Goal: Task Accomplishment & Management: Complete application form

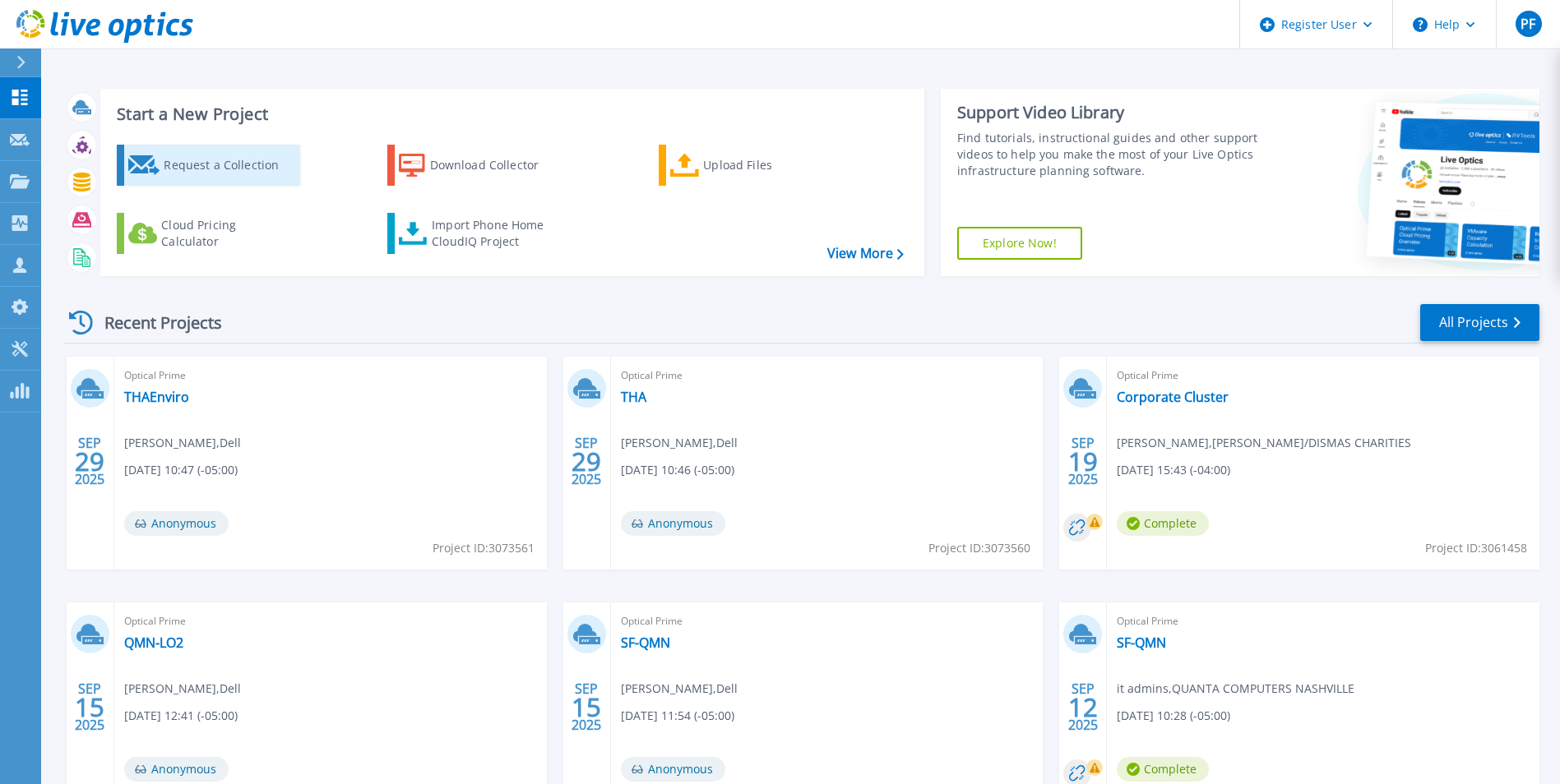
click at [285, 178] on div "Request a Collection" at bounding box center [229, 165] width 131 height 33
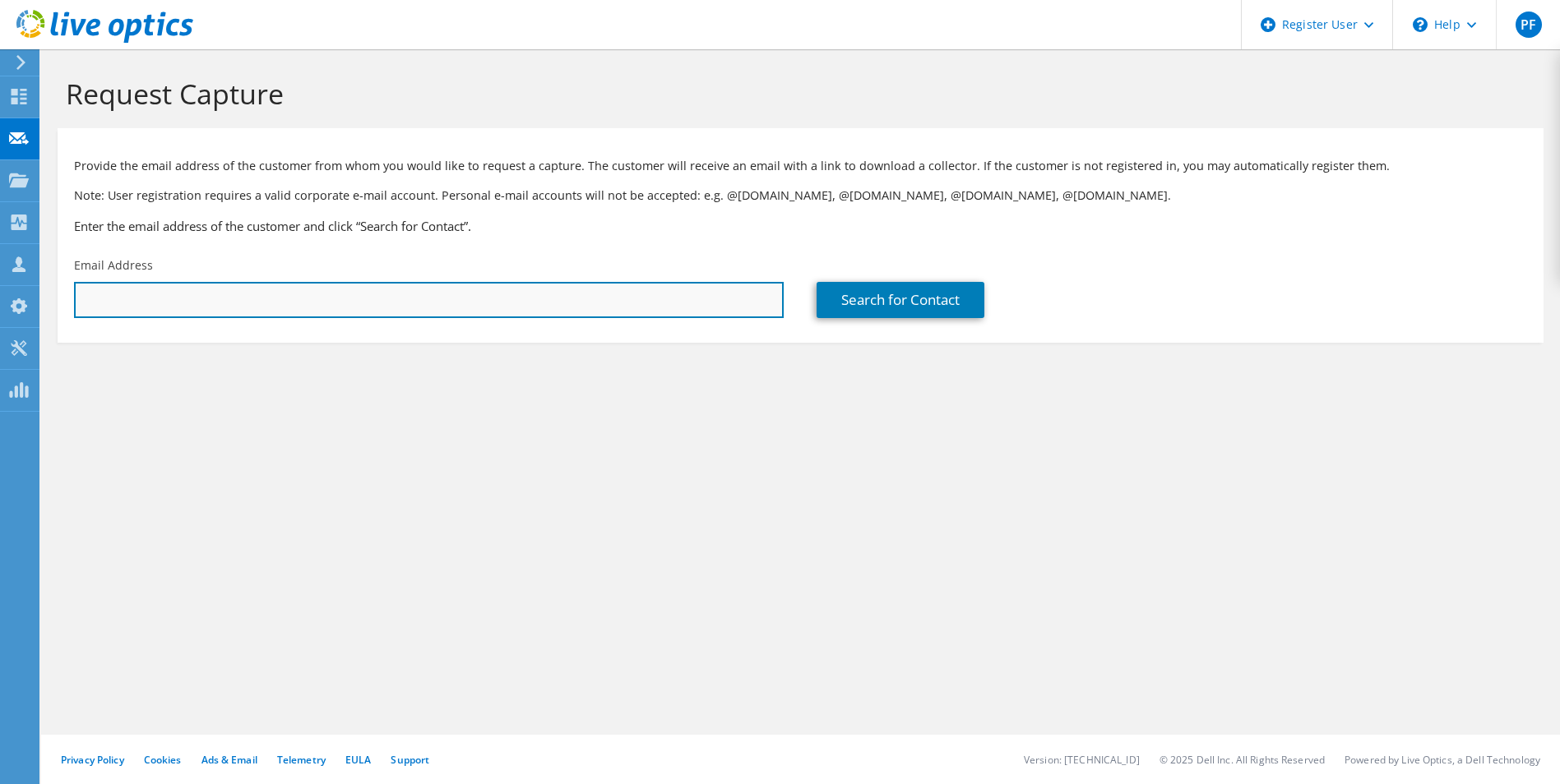
click at [475, 284] on input "text" at bounding box center [428, 299] width 709 height 36
type input "[EMAIL_ADDRESS][DOMAIN_NAME]"
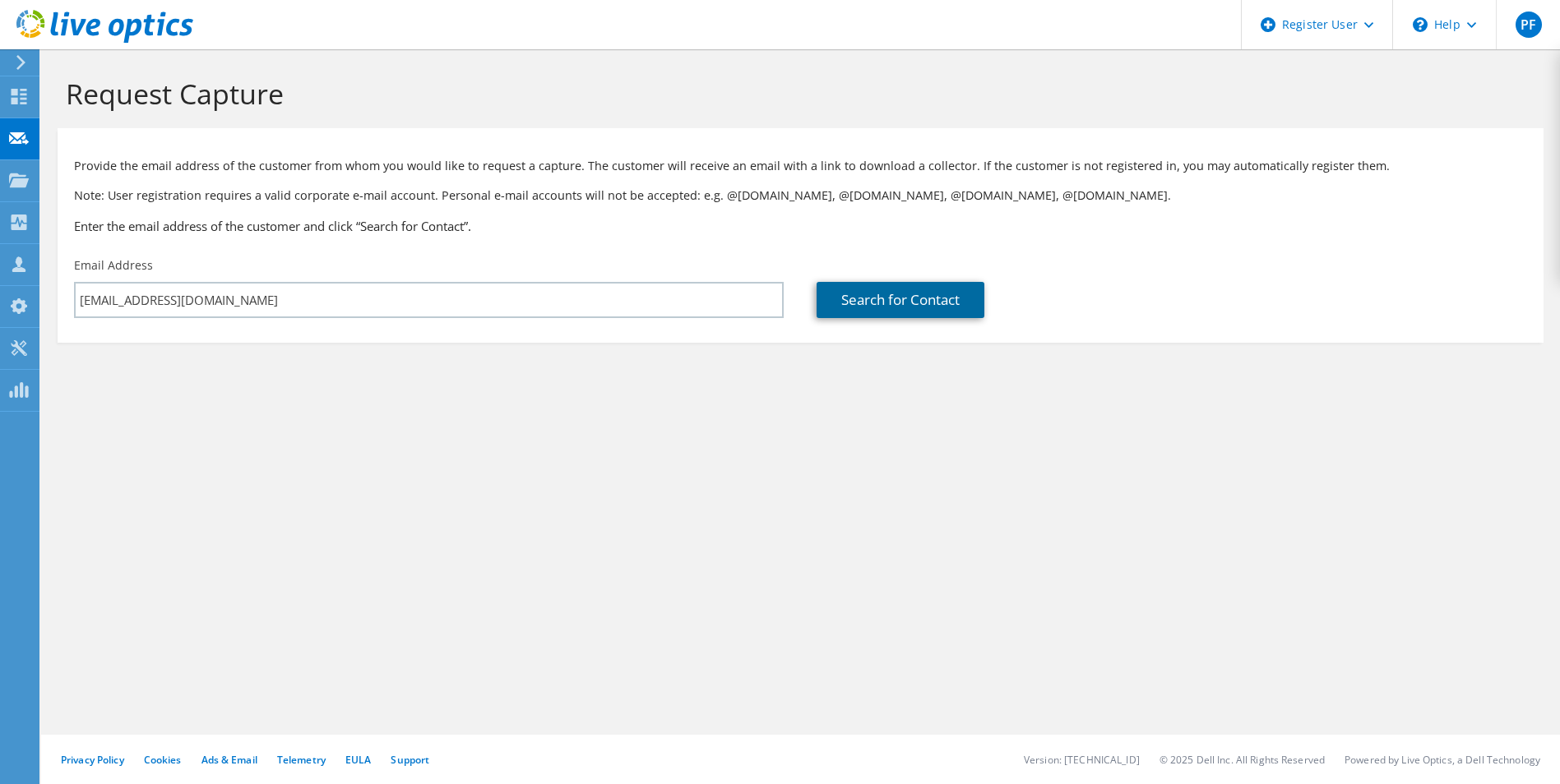
click at [852, 283] on link "Search for Contact" at bounding box center [900, 299] width 167 height 36
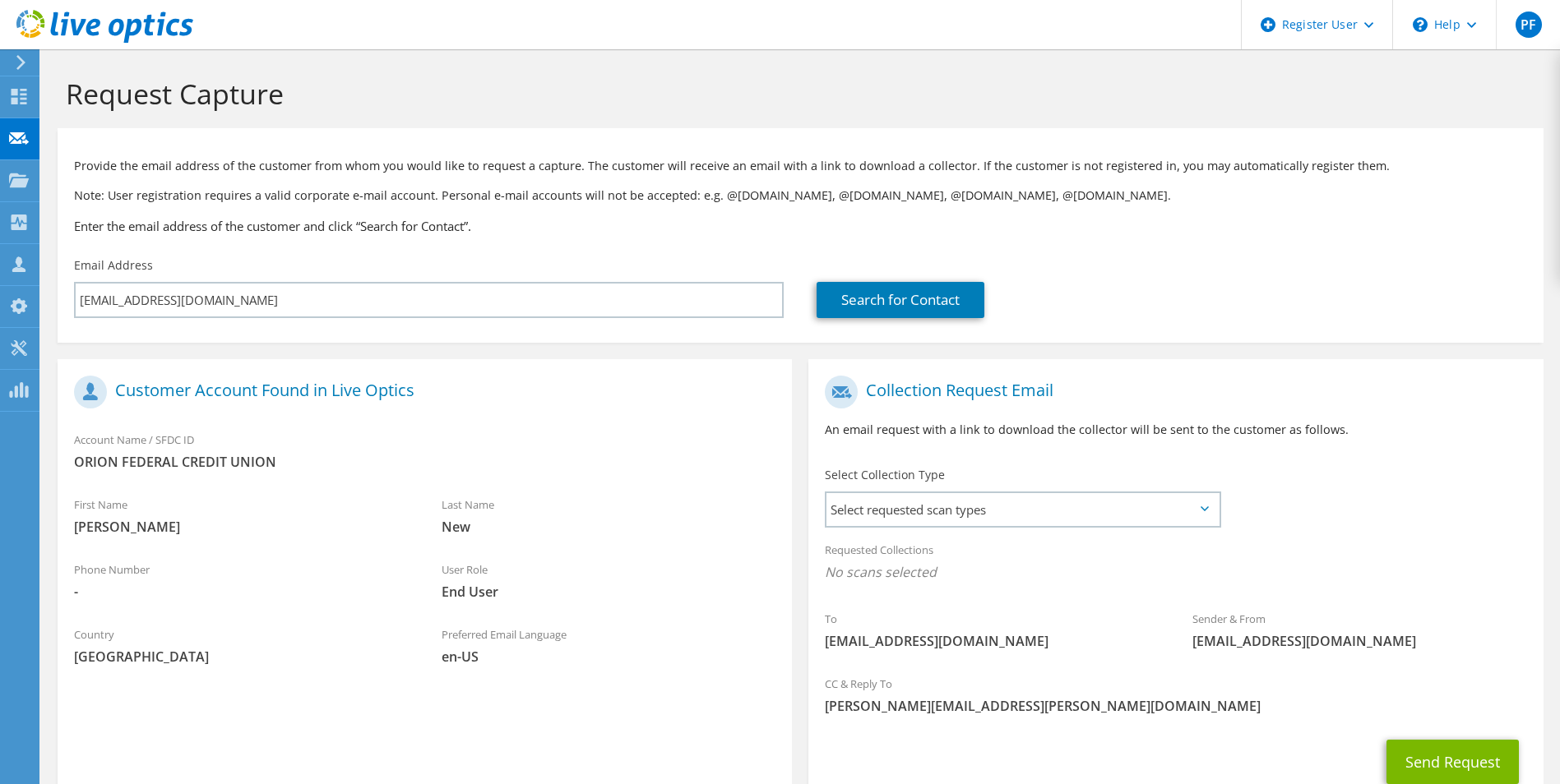
click at [1011, 531] on div "Select Collection Type Select requested scan types Server Virtualization Optica…" at bounding box center [1022, 495] width 428 height 74
click at [1011, 511] on span "Select requested scan types" at bounding box center [1021, 509] width 391 height 33
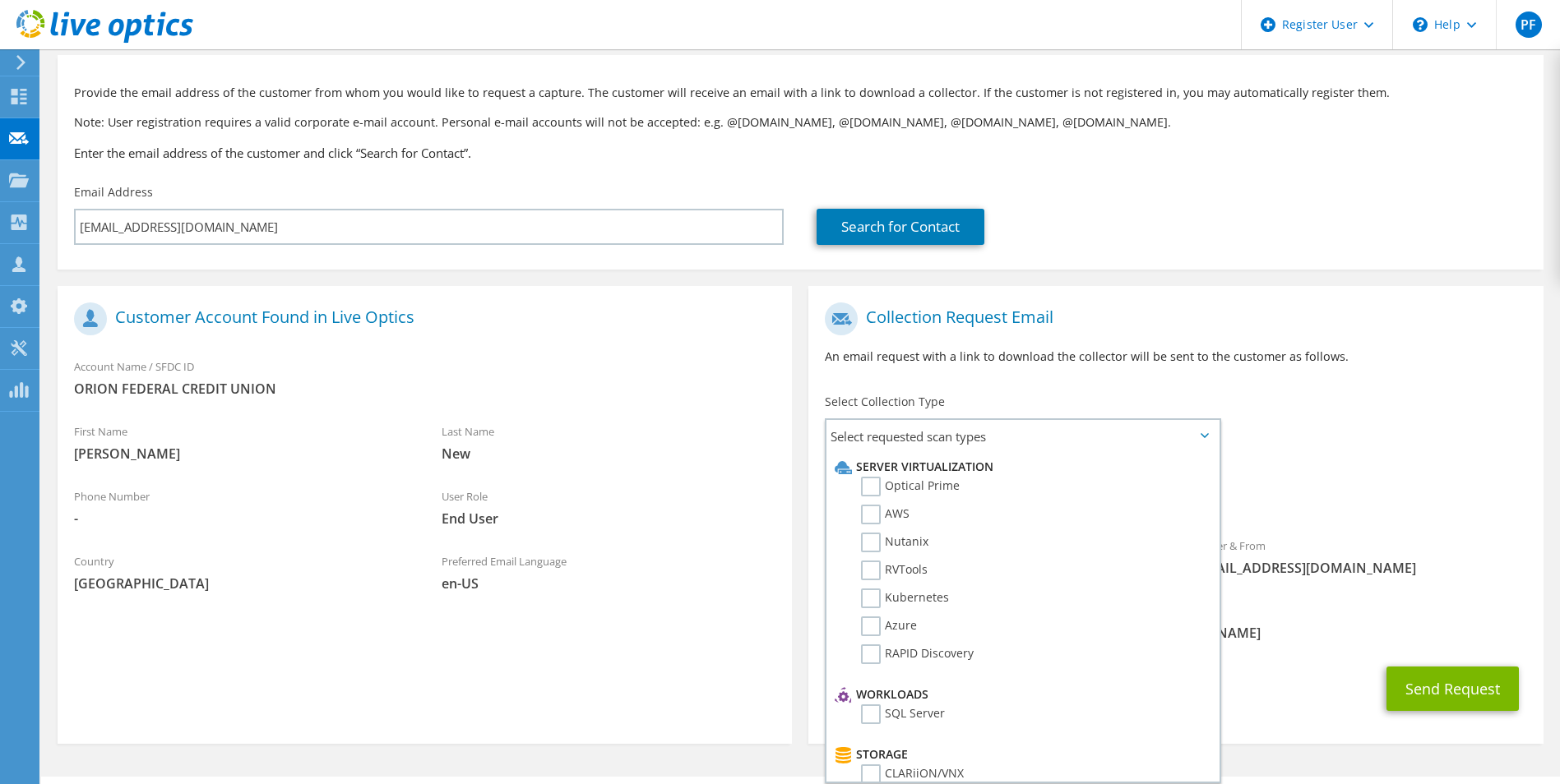
scroll to position [115, 0]
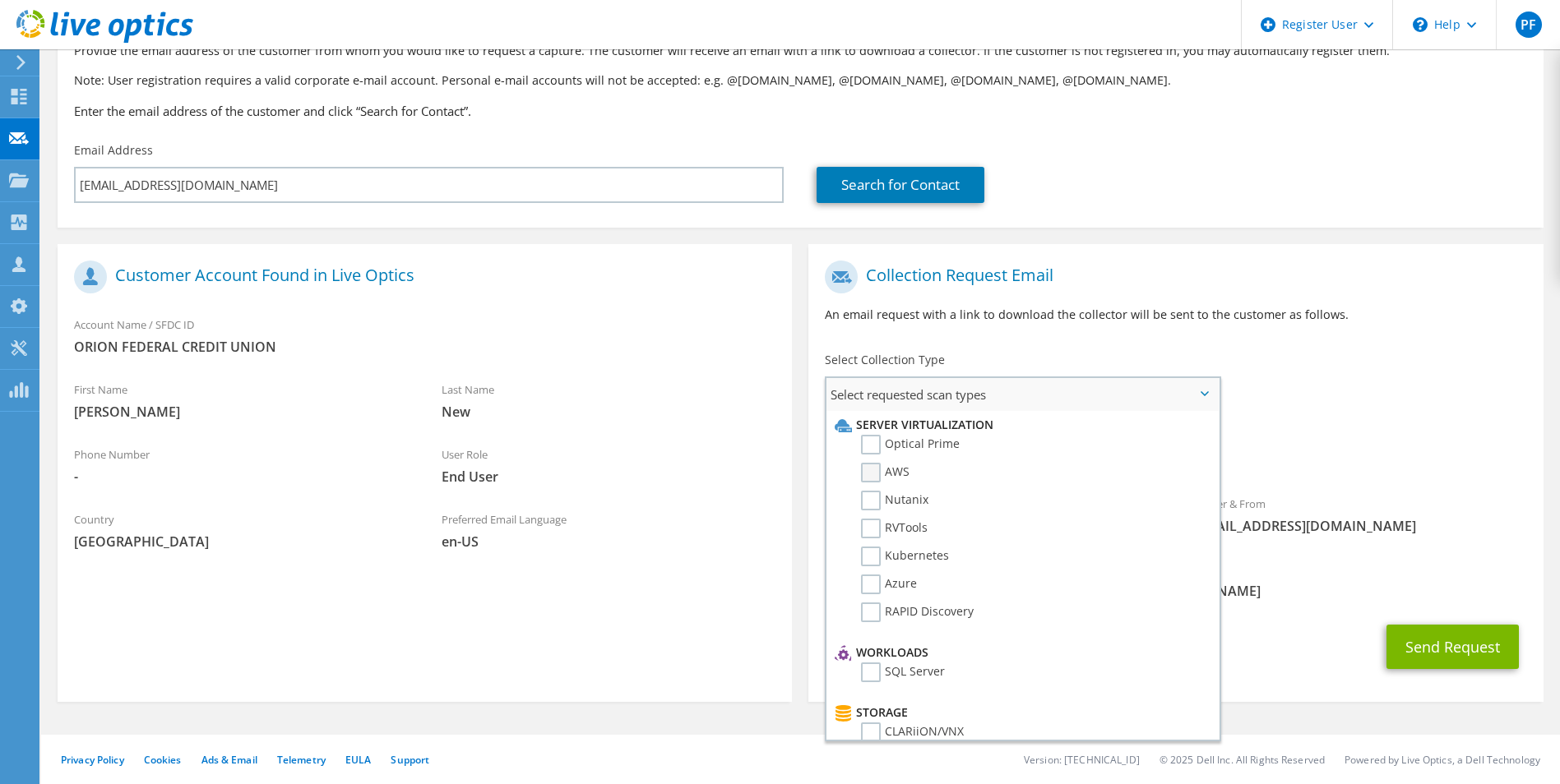
click at [908, 474] on label "AWS" at bounding box center [885, 472] width 49 height 19
click at [0, 0] on input "AWS" at bounding box center [0, 0] width 0 height 0
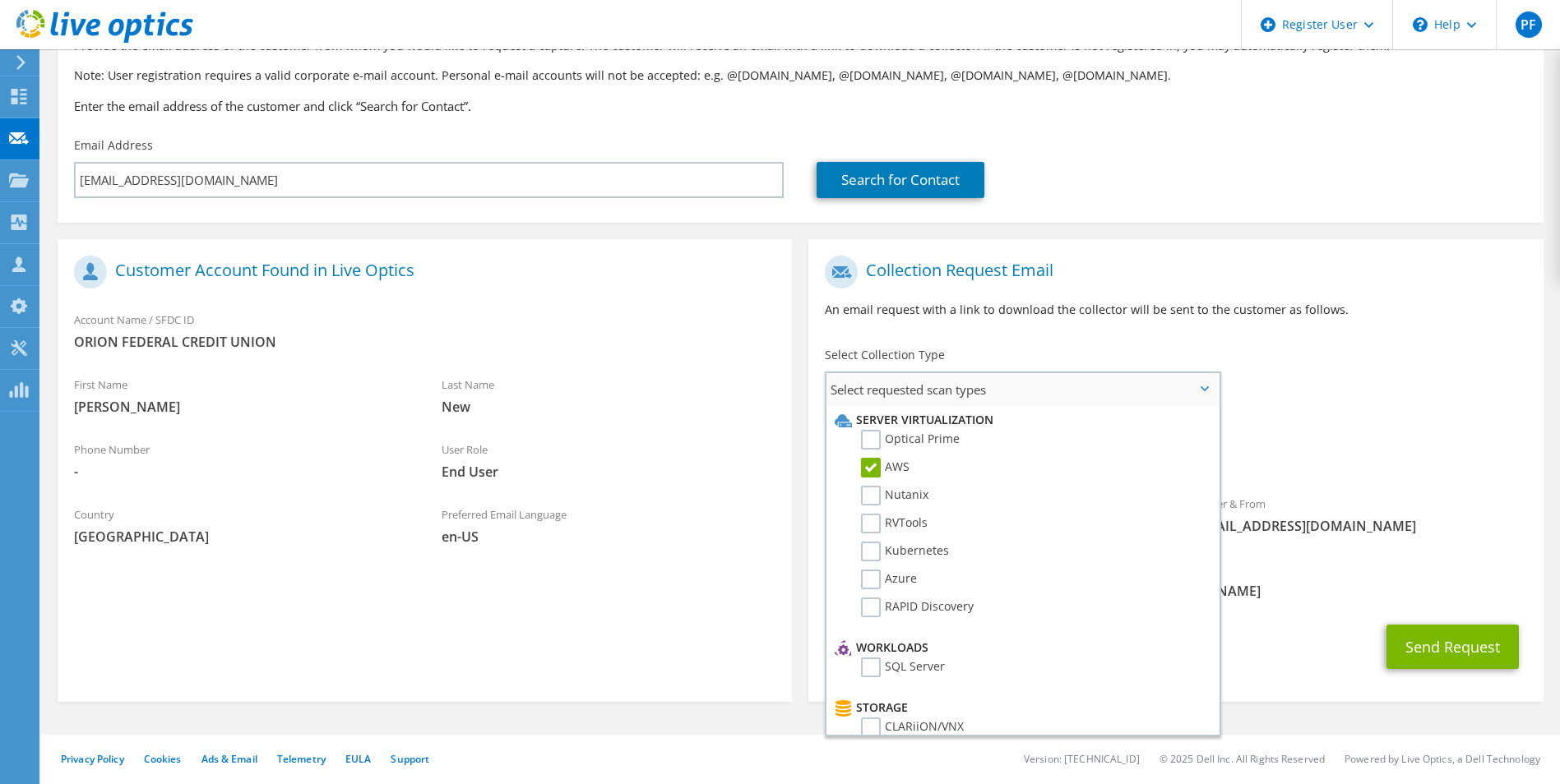
scroll to position [38, 0]
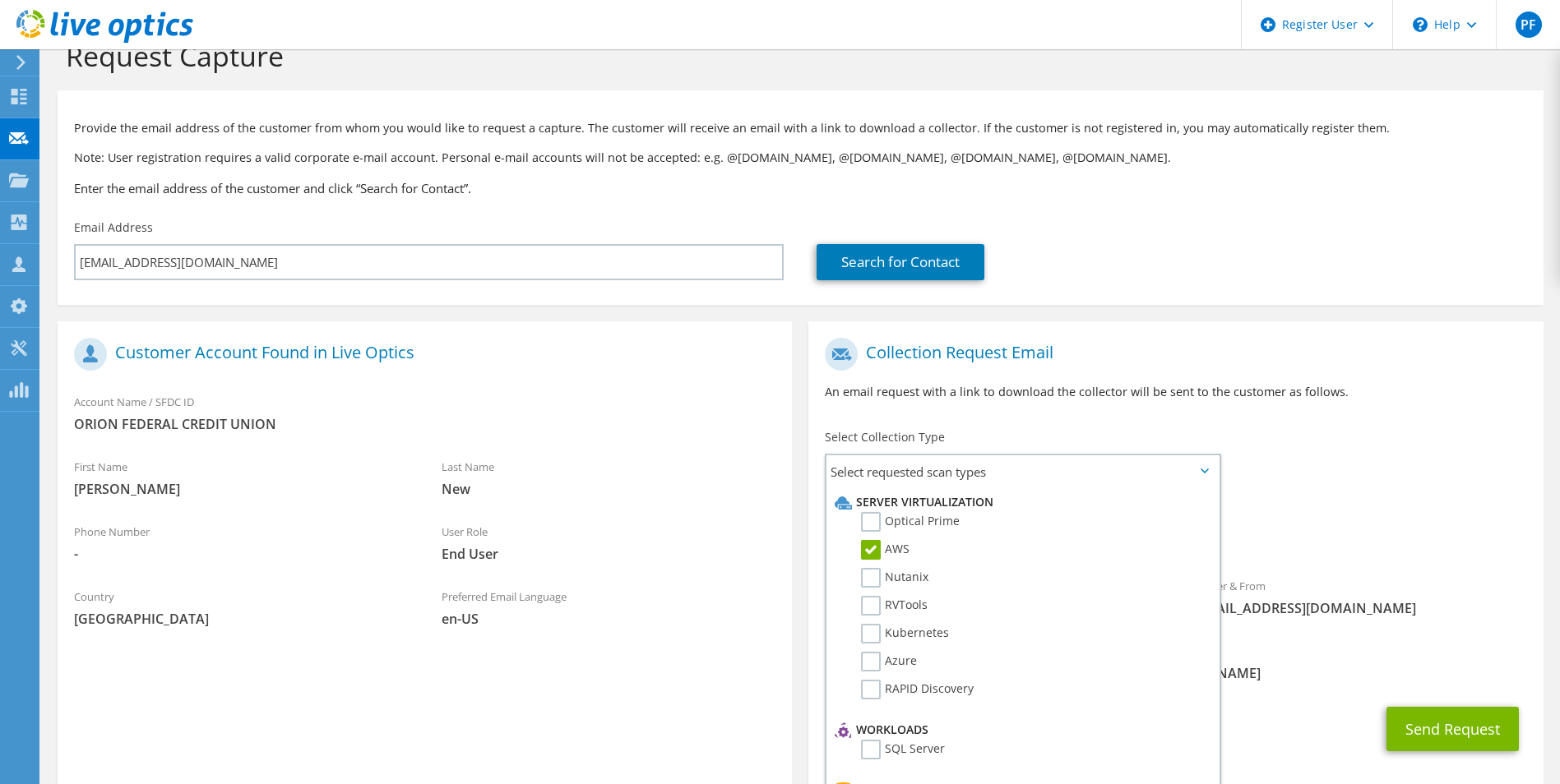
click at [1365, 405] on div "Collection Request Email An email request with a link to download the collector…" at bounding box center [1175, 375] width 735 height 91
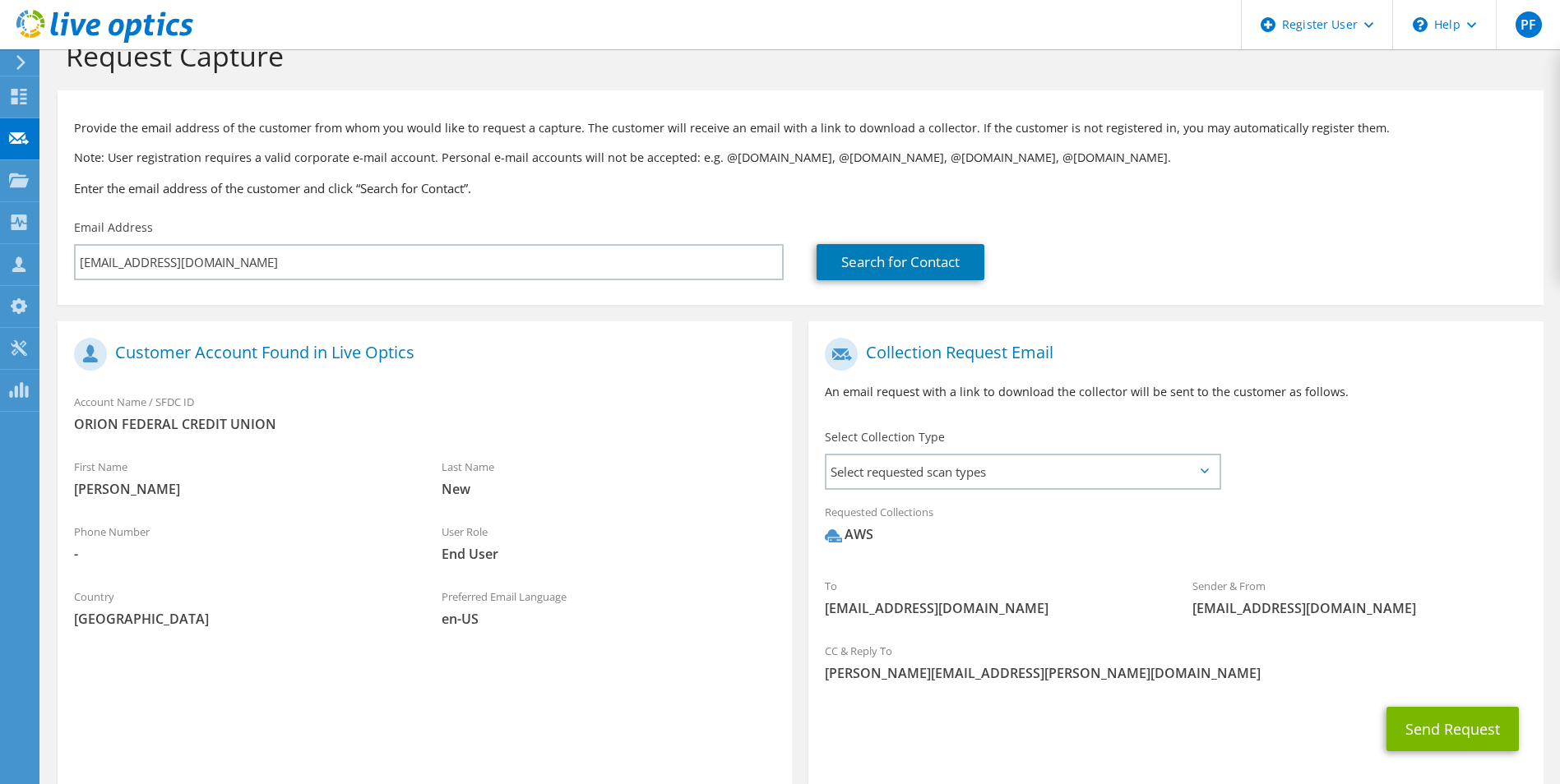
click at [1159, 308] on div "Collection Request Email An email request with a link to download the collector…" at bounding box center [1175, 545] width 751 height 479
